Goal: Book appointment/travel/reservation

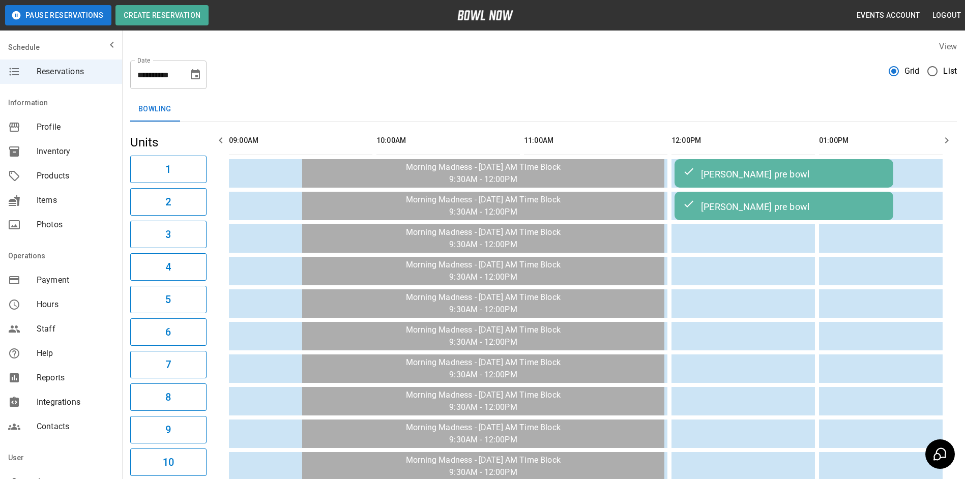
scroll to position [0, 1507]
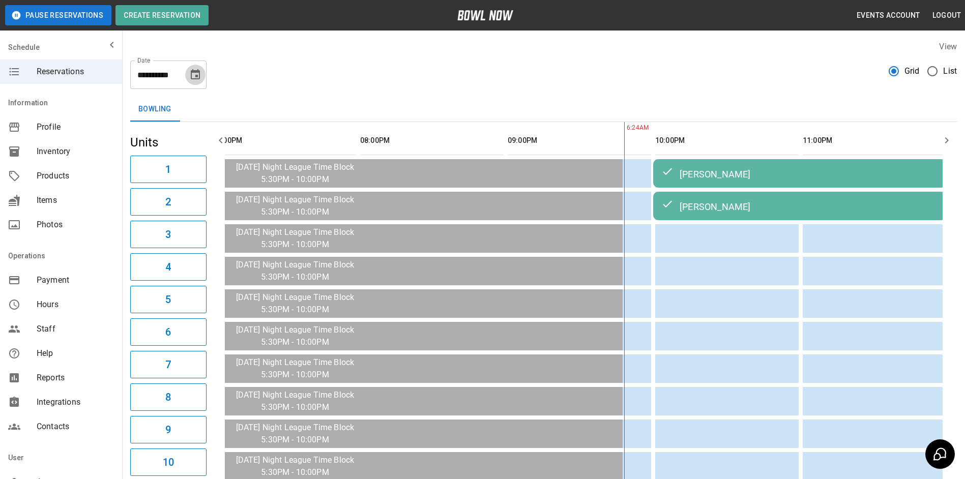
click at [198, 76] on icon "Choose date, selected date is Oct 3, 2025" at bounding box center [195, 74] width 9 height 10
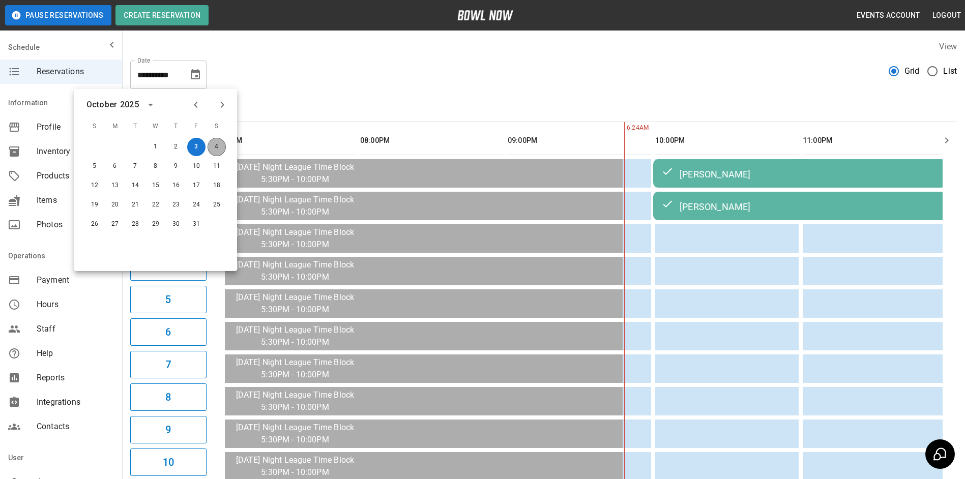
drag, startPoint x: 218, startPoint y: 144, endPoint x: 324, endPoint y: 191, distance: 115.2
click at [217, 144] on button "4" at bounding box center [217, 147] width 18 height 18
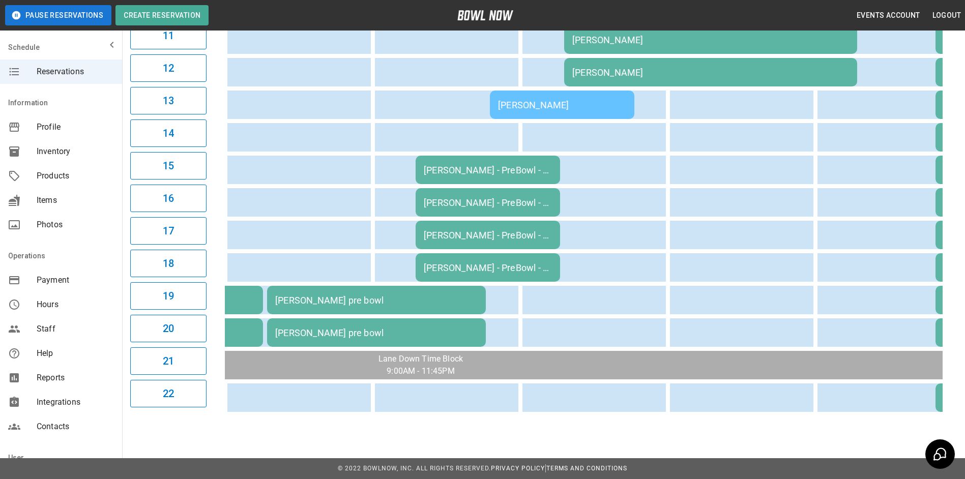
scroll to position [0, 0]
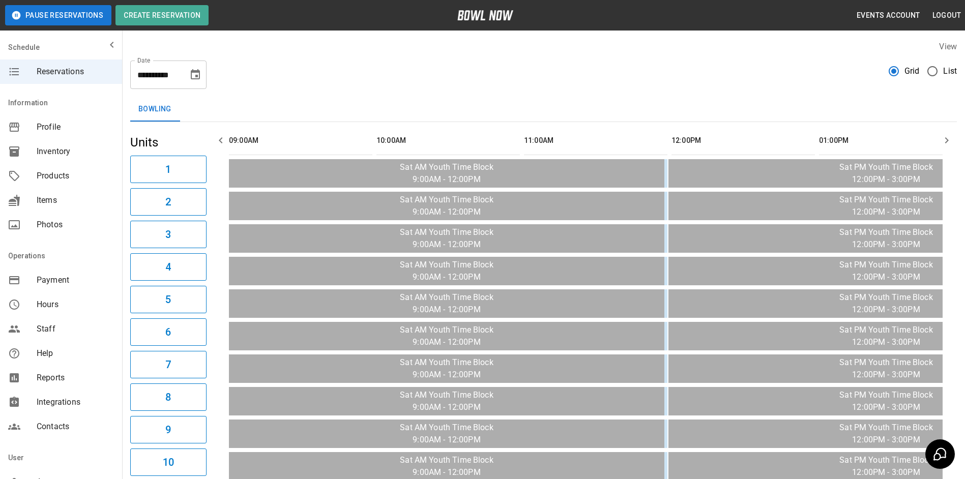
click at [192, 79] on icon "Choose date, selected date is Oct 4, 2025" at bounding box center [195, 74] width 9 height 10
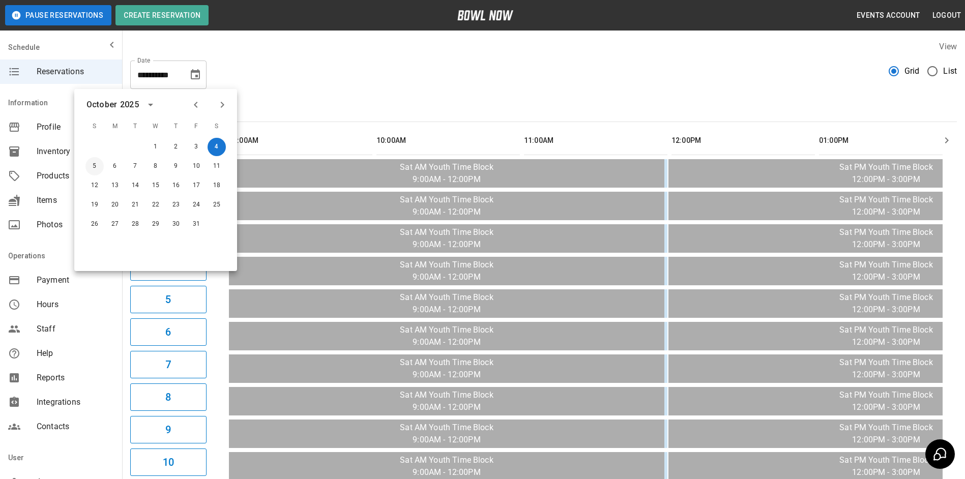
click at [95, 168] on button "5" at bounding box center [94, 166] width 18 height 18
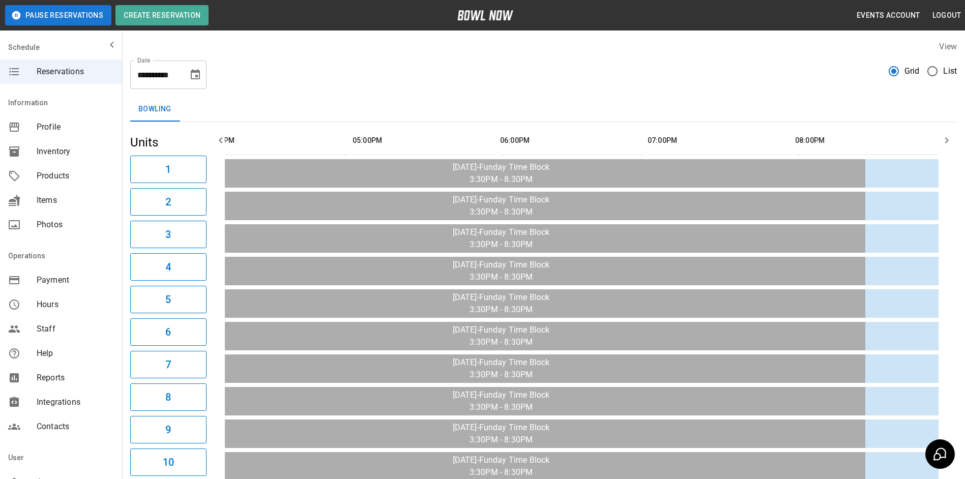
click at [196, 75] on icon "Choose date, selected date is Oct 5, 2025" at bounding box center [195, 74] width 9 height 10
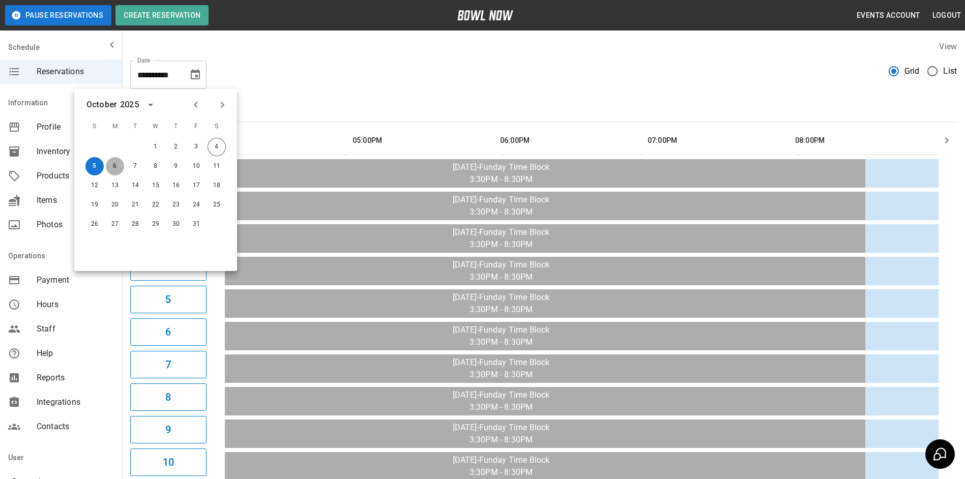
drag, startPoint x: 113, startPoint y: 162, endPoint x: 382, endPoint y: 214, distance: 274.1
click at [113, 161] on button "6" at bounding box center [115, 166] width 18 height 18
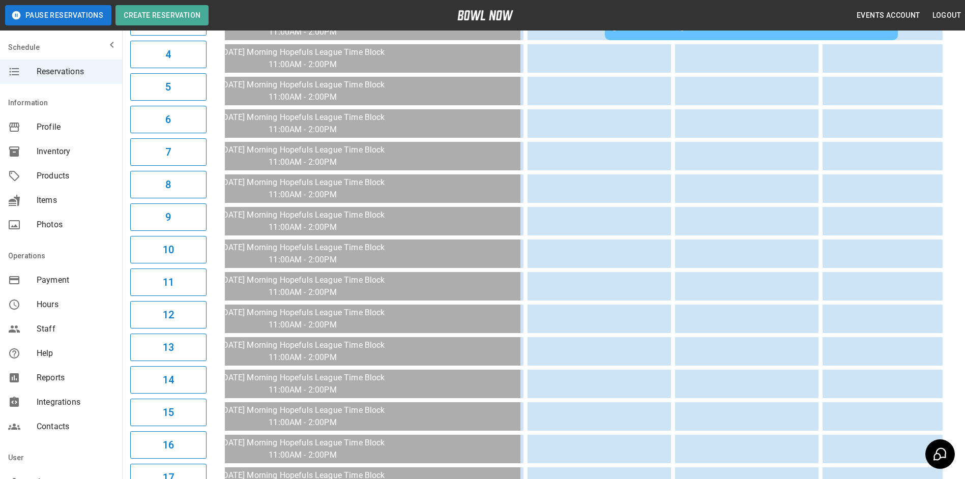
scroll to position [9, 0]
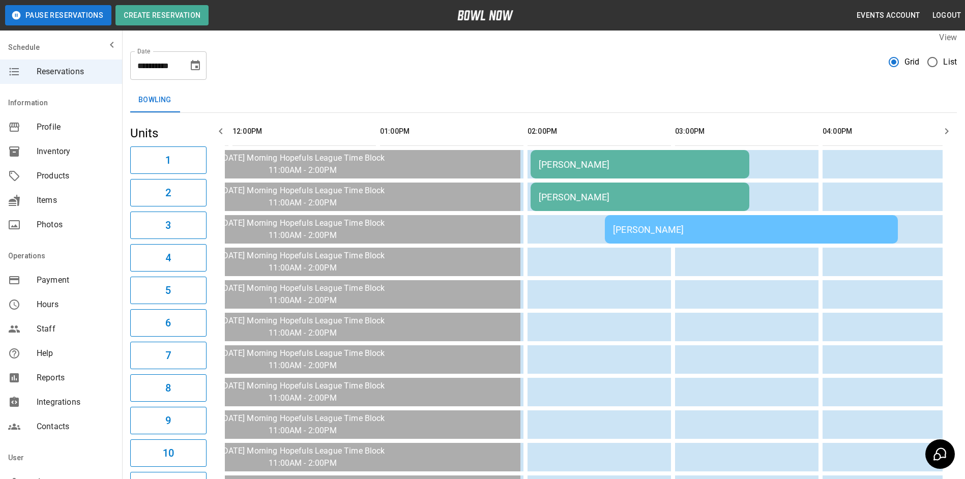
click at [190, 68] on icon "Choose date, selected date is Oct 6, 2025" at bounding box center [195, 66] width 12 height 12
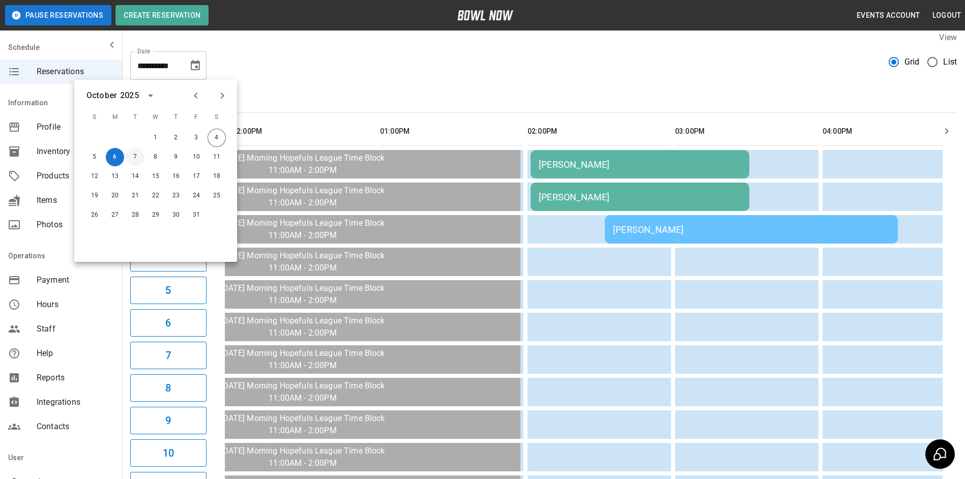
drag, startPoint x: 135, startPoint y: 160, endPoint x: 682, endPoint y: 147, distance: 547.0
click at [135, 160] on button "7" at bounding box center [135, 157] width 18 height 18
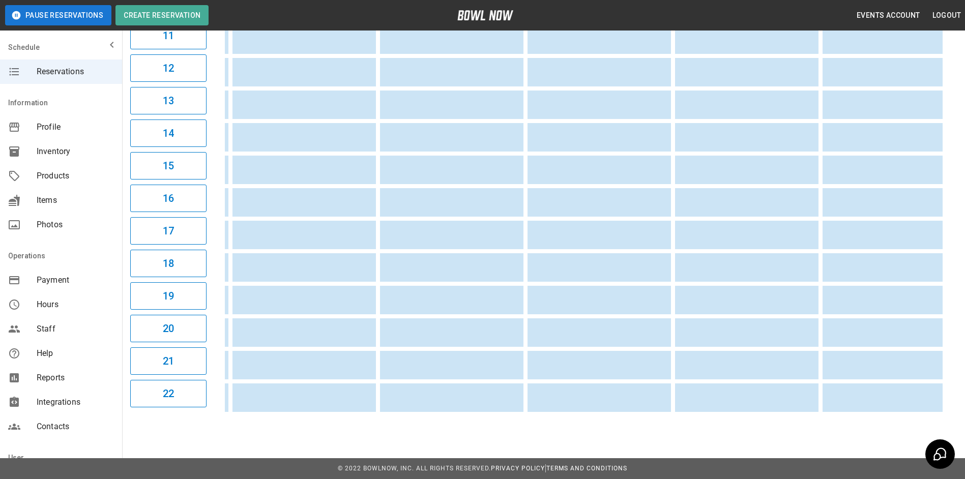
scroll to position [0, 0]
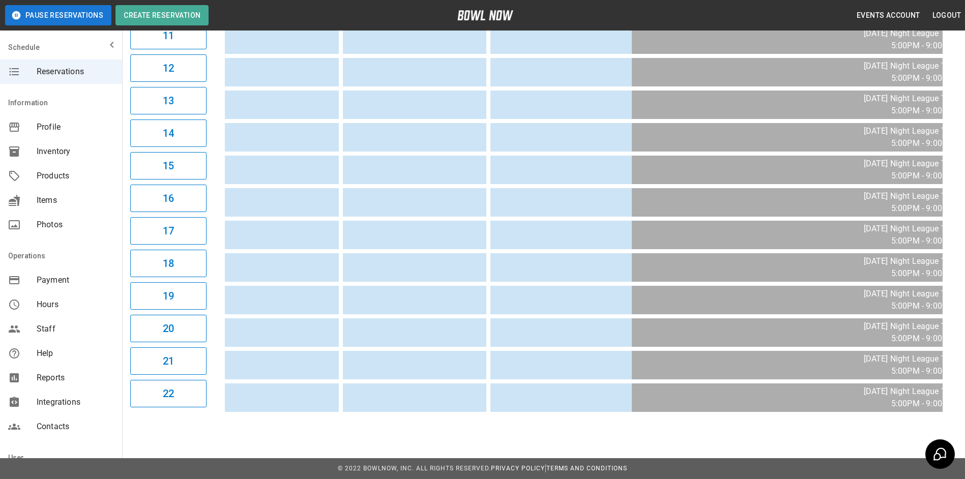
drag, startPoint x: 472, startPoint y: 407, endPoint x: 459, endPoint y: 409, distance: 12.3
click at [459, 409] on div at bounding box center [584, 39] width 718 height 753
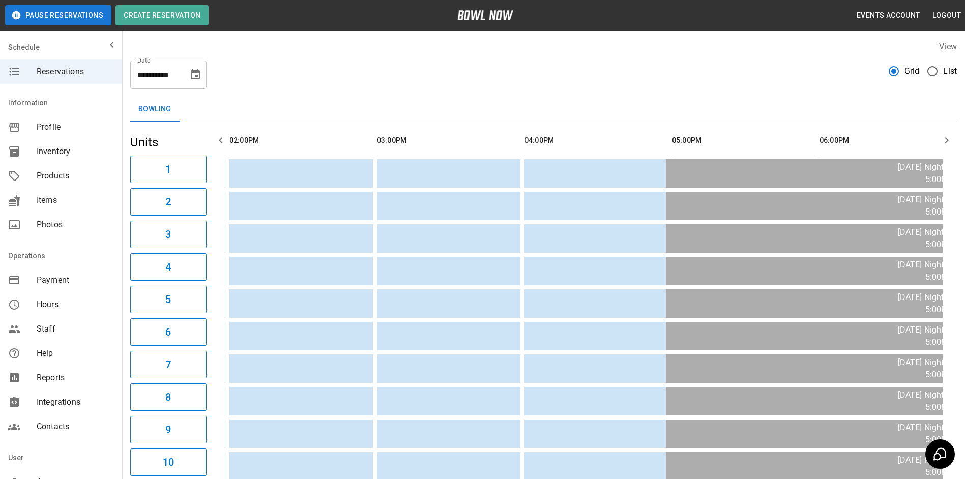
click at [195, 75] on icon "Choose date, selected date is Oct 7, 2025" at bounding box center [195, 74] width 9 height 10
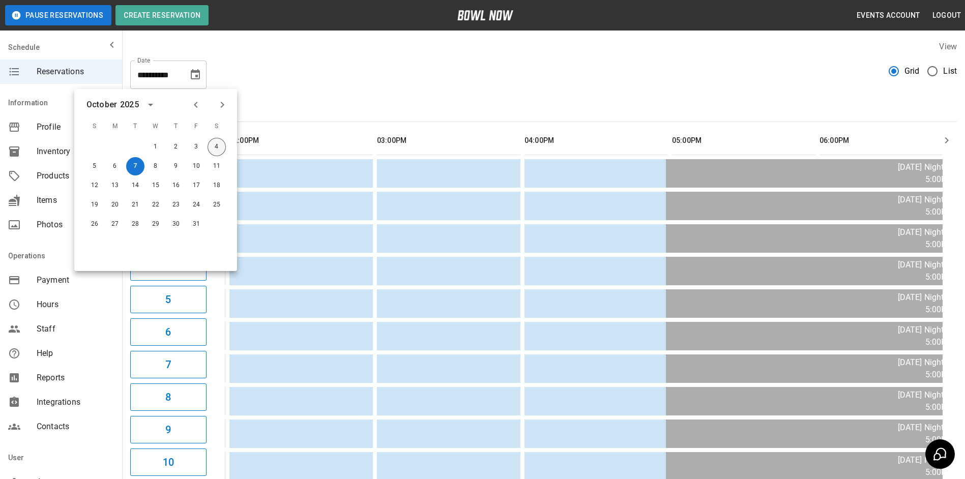
click at [215, 148] on button "4" at bounding box center [217, 147] width 18 height 18
type input "**********"
